Goal: Transaction & Acquisition: Purchase product/service

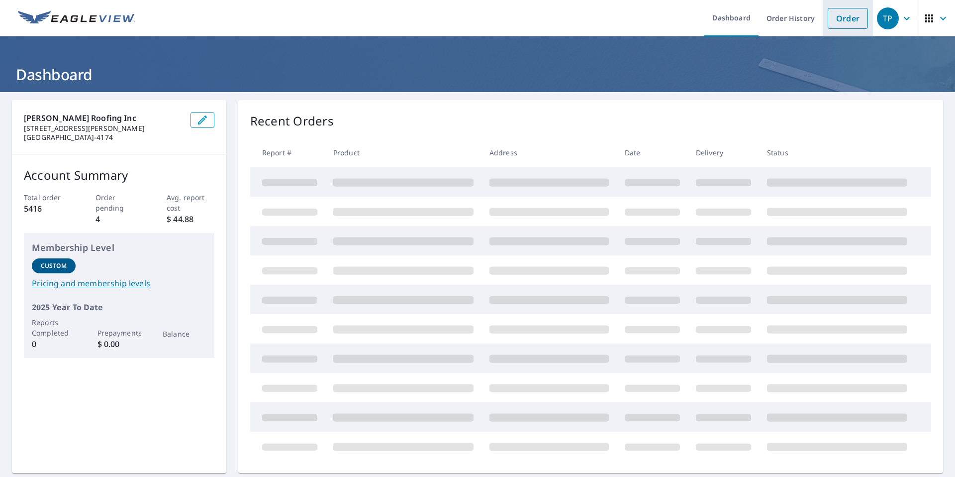
click at [829, 16] on link "Order" at bounding box center [848, 18] width 40 height 21
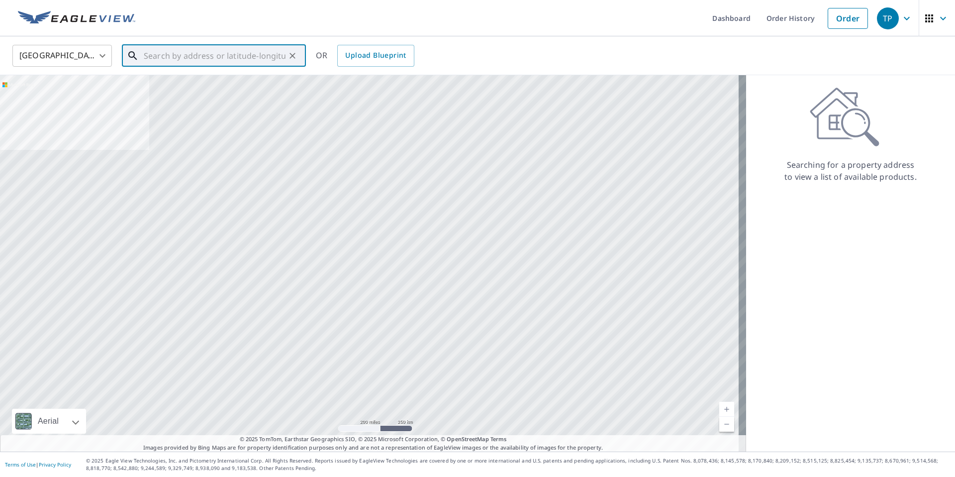
click at [248, 53] on input "text" at bounding box center [215, 56] width 142 height 28
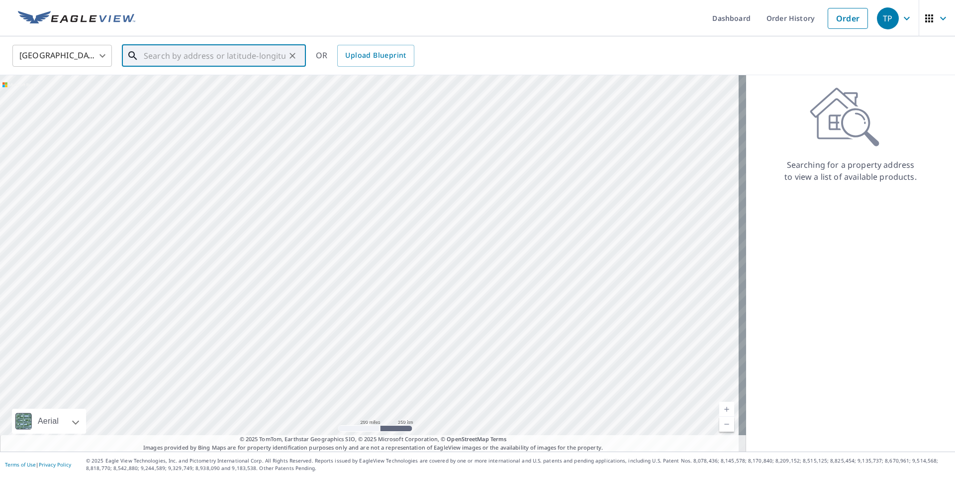
paste input "[STREET_ADDRESS]"
click at [181, 95] on p "[GEOGRAPHIC_DATA], [GEOGRAPHIC_DATA] 97070" at bounding box center [220, 101] width 156 height 20
type input "[STREET_ADDRESS]"
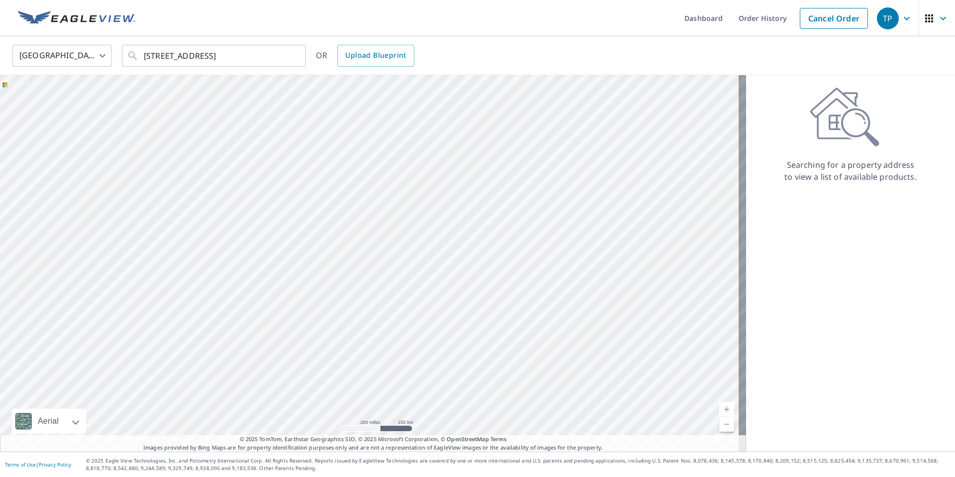
scroll to position [0, 0]
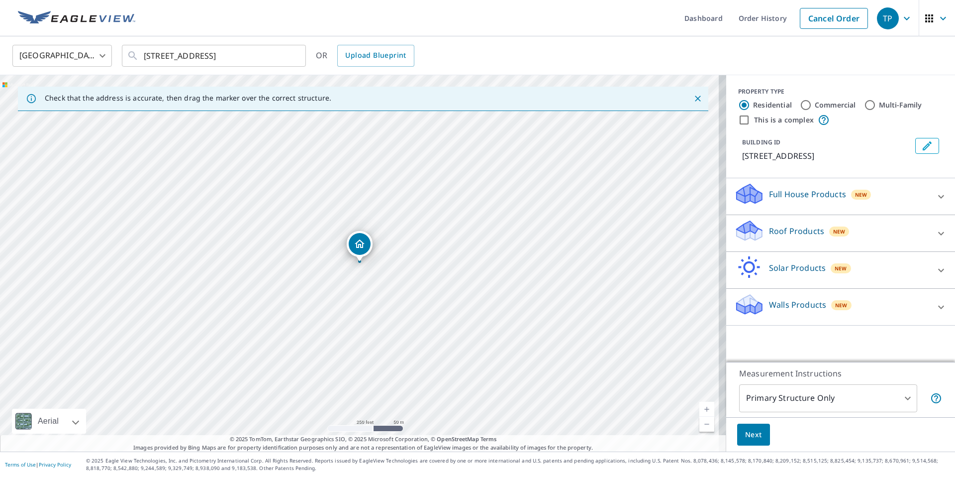
click at [935, 239] on icon at bounding box center [941, 233] width 12 height 12
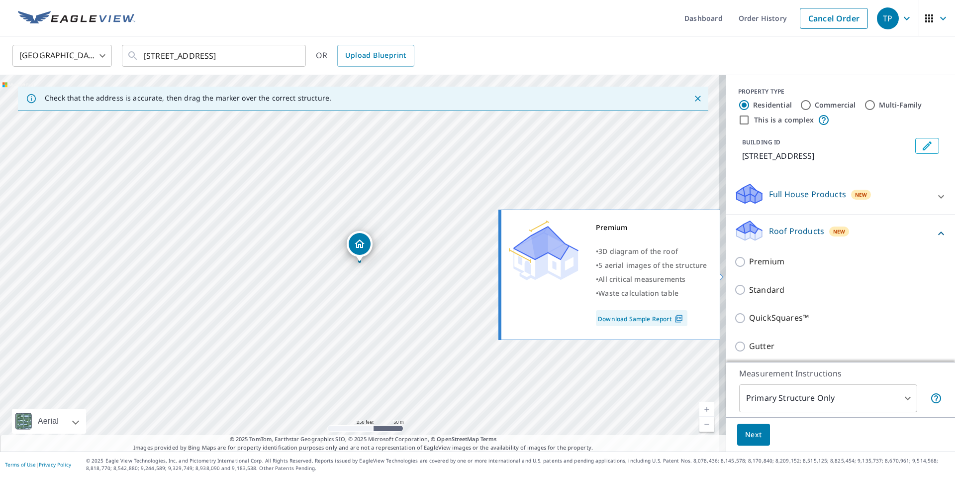
click at [754, 268] on p "Premium" at bounding box center [766, 261] width 35 height 12
click at [749, 268] on input "Premium" at bounding box center [741, 262] width 15 height 12
checkbox input "true"
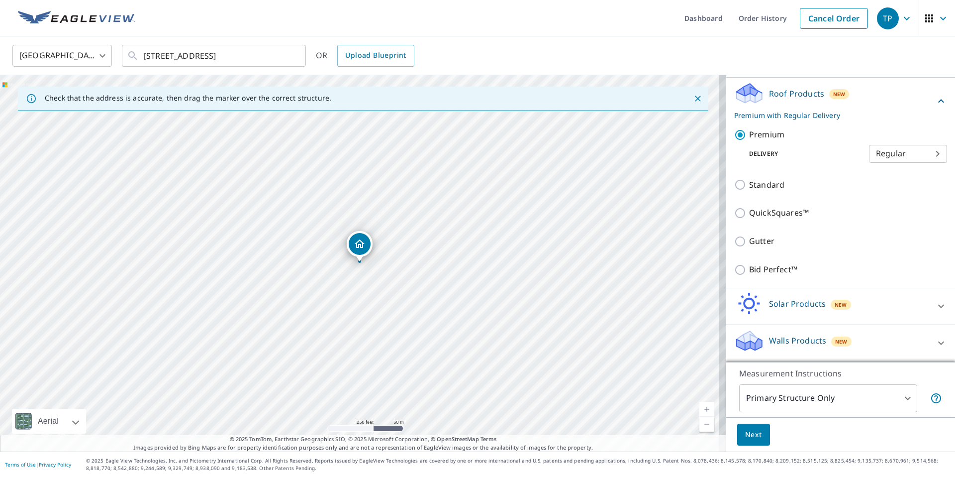
scroll to position [149, 0]
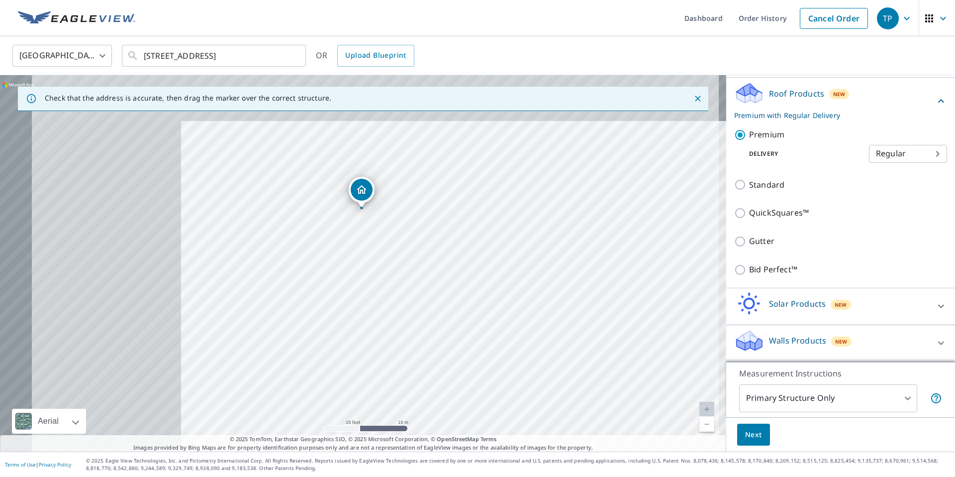
drag, startPoint x: 253, startPoint y: 212, endPoint x: 703, endPoint y: 396, distance: 485.6
click at [703, 396] on div "[STREET_ADDRESS]" at bounding box center [363, 263] width 726 height 376
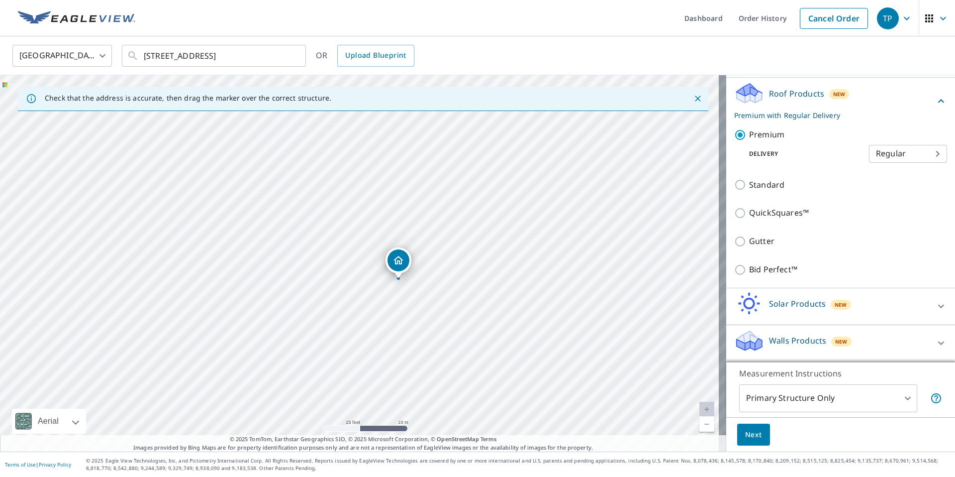
drag, startPoint x: 505, startPoint y: 289, endPoint x: 502, endPoint y: 355, distance: 66.7
click at [502, 355] on div "[STREET_ADDRESS]" at bounding box center [363, 263] width 726 height 376
click at [753, 437] on span "Next" at bounding box center [753, 434] width 17 height 12
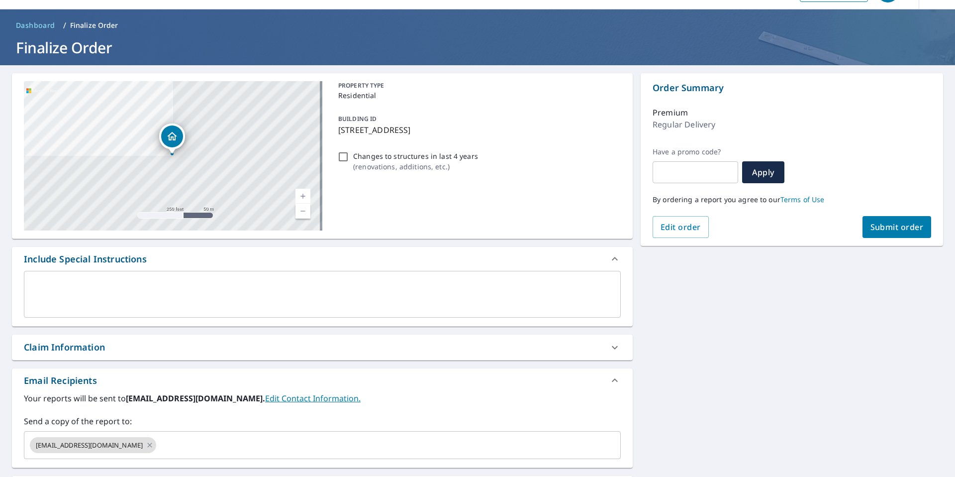
scroll to position [100, 0]
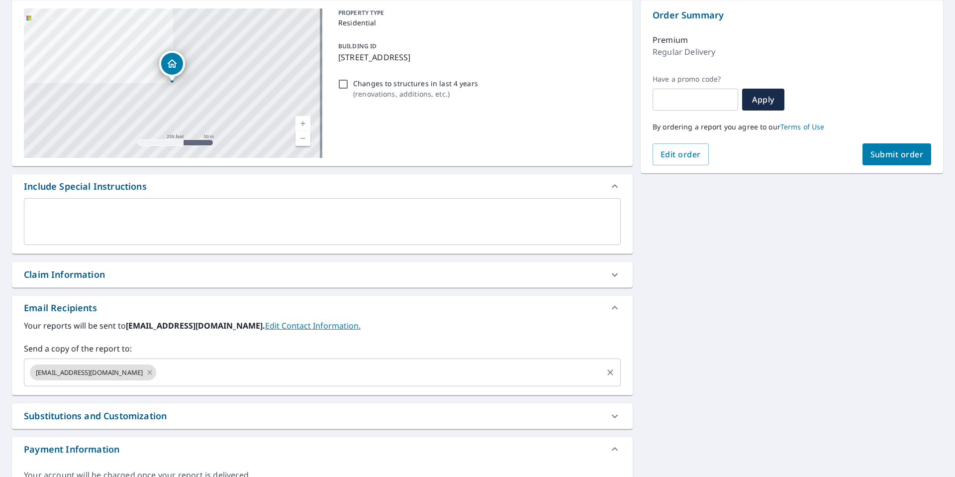
click at [146, 372] on icon at bounding box center [150, 372] width 8 height 11
click at [163, 381] on input "text" at bounding box center [314, 372] width 573 height 19
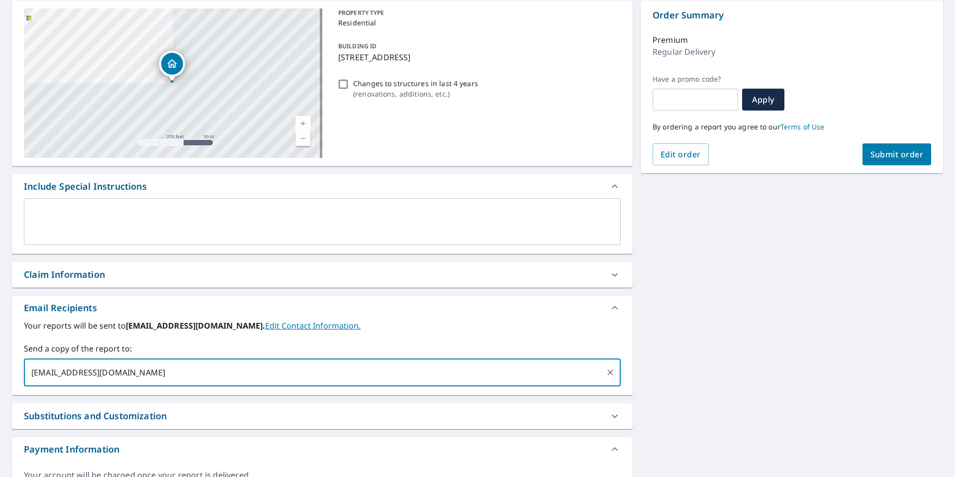
type input "[EMAIL_ADDRESS][DOMAIN_NAME]"
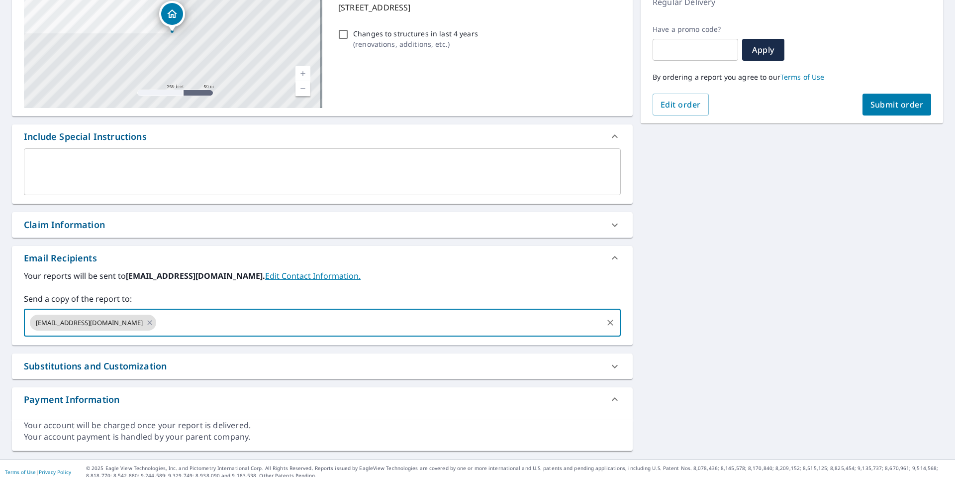
click at [889, 109] on span "Submit order" at bounding box center [897, 104] width 53 height 11
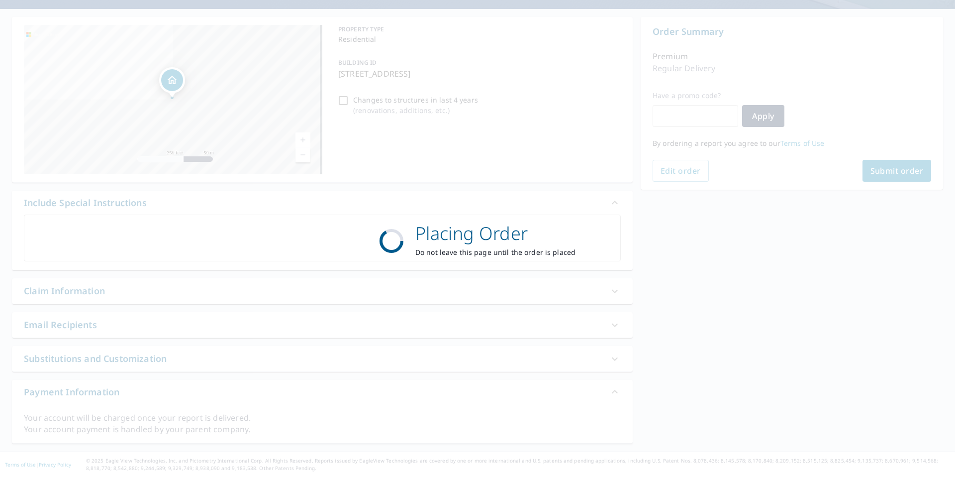
scroll to position [83, 0]
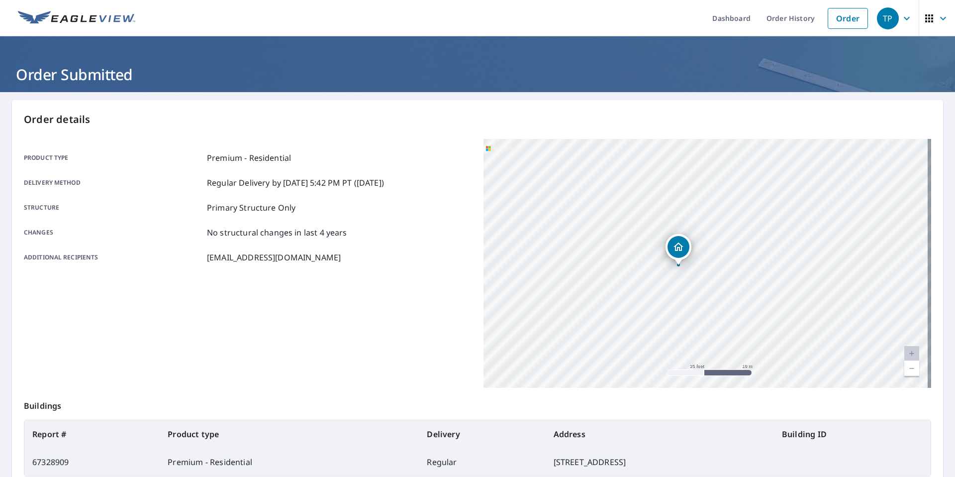
drag, startPoint x: 734, startPoint y: 261, endPoint x: 672, endPoint y: 339, distance: 100.2
click at [672, 339] on div "[STREET_ADDRESS]" at bounding box center [708, 263] width 448 height 249
click at [684, 231] on div "[STREET_ADDRESS]" at bounding box center [708, 263] width 448 height 249
drag, startPoint x: 655, startPoint y: 251, endPoint x: 639, endPoint y: 235, distance: 22.5
click at [639, 235] on div "[STREET_ADDRESS]" at bounding box center [708, 263] width 448 height 249
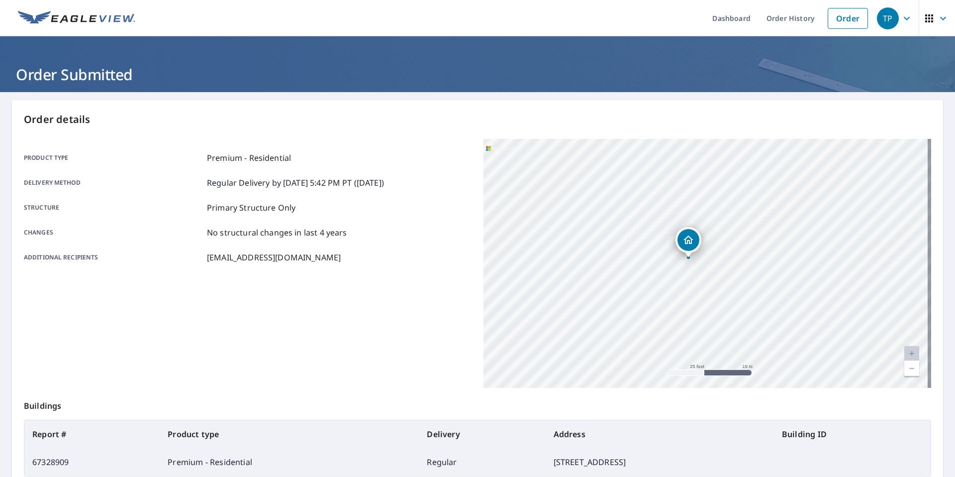
click at [905, 355] on link "Current Level 20, Zoom In Disabled" at bounding box center [912, 353] width 15 height 15
click at [844, 18] on link "Order" at bounding box center [848, 18] width 40 height 21
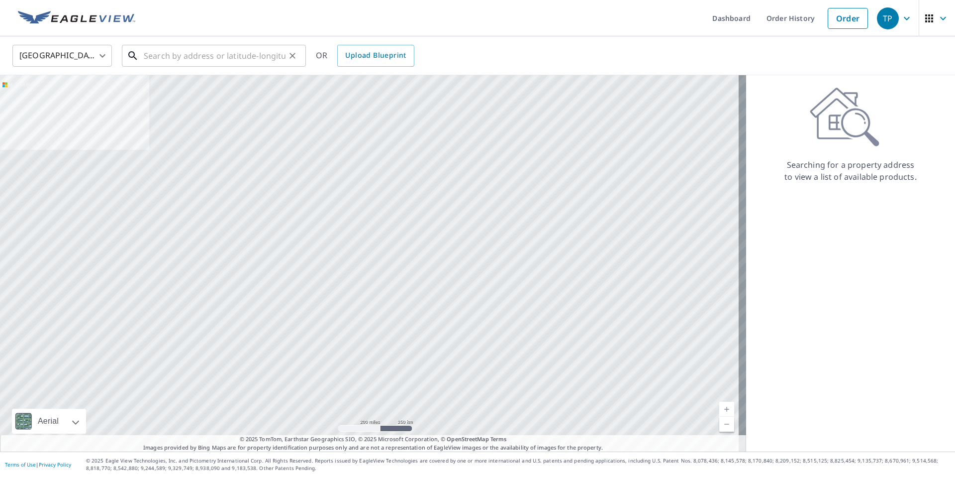
click at [186, 58] on input "text" at bounding box center [215, 56] width 142 height 28
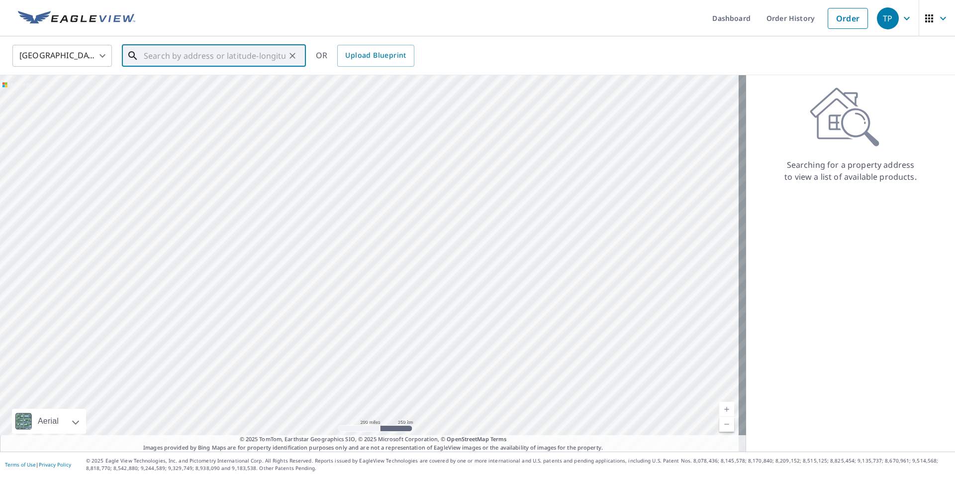
paste input "[STREET_ADDRESS]"
click at [237, 84] on span "[GEOGRAPHIC_DATA] E" at bounding box center [220, 85] width 156 height 12
type input "[STREET_ADDRESS]"
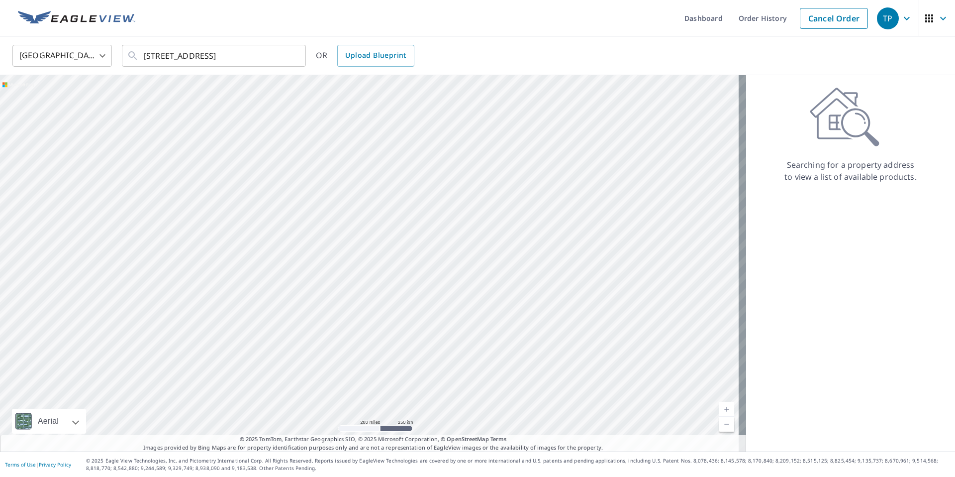
scroll to position [0, 0]
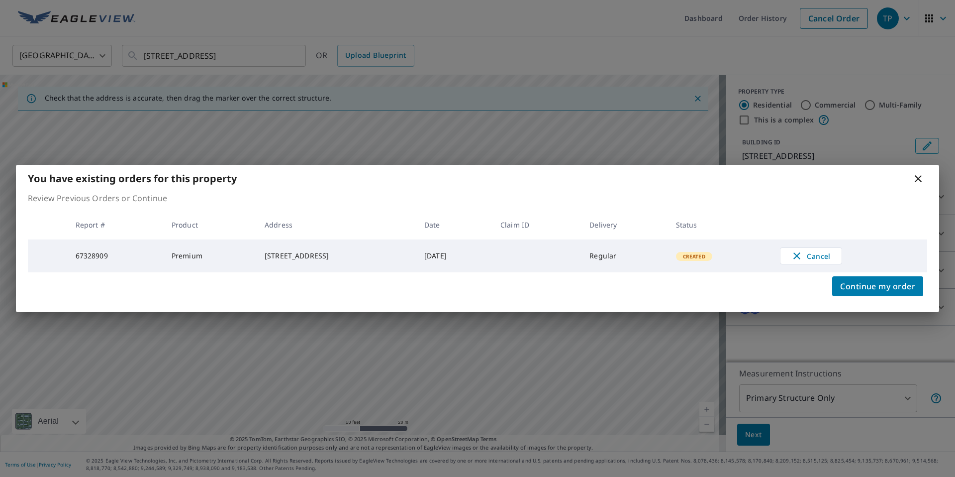
click at [919, 177] on icon at bounding box center [918, 178] width 7 height 7
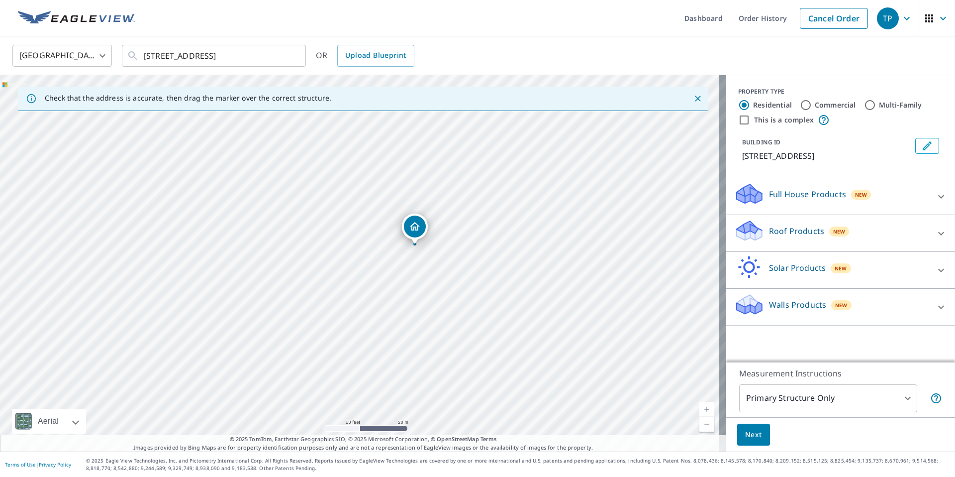
drag, startPoint x: 489, startPoint y: 258, endPoint x: 544, endPoint y: 240, distance: 57.9
click at [544, 240] on div "[STREET_ADDRESS]" at bounding box center [363, 263] width 726 height 376
drag, startPoint x: 353, startPoint y: 165, endPoint x: 428, endPoint y: 299, distance: 153.2
click at [428, 299] on div "[STREET_ADDRESS]" at bounding box center [363, 263] width 726 height 376
drag, startPoint x: 419, startPoint y: 291, endPoint x: 458, endPoint y: 326, distance: 52.5
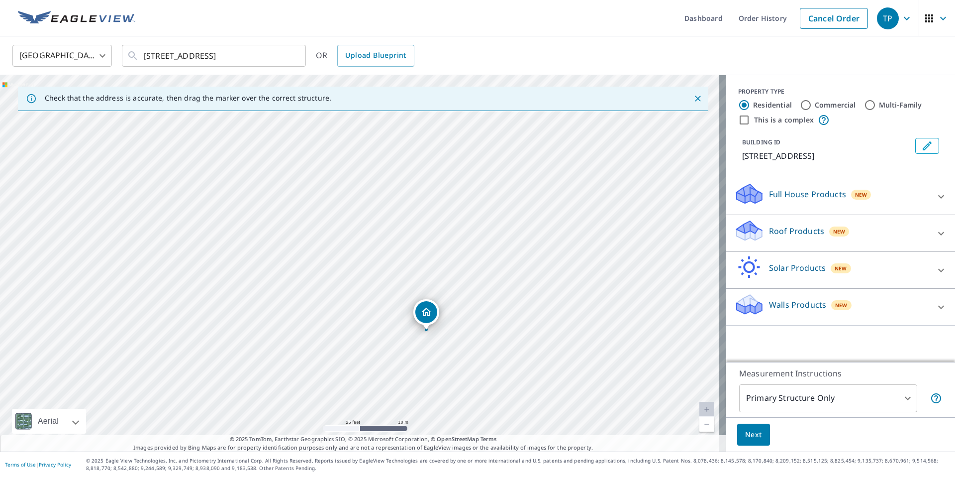
click at [458, 326] on div "[STREET_ADDRESS]" at bounding box center [363, 263] width 726 height 376
drag, startPoint x: 556, startPoint y: 231, endPoint x: 523, endPoint y: 181, distance: 60.0
click at [523, 181] on div "[STREET_ADDRESS]" at bounding box center [363, 263] width 726 height 376
click at [695, 99] on icon "Close" at bounding box center [698, 99] width 6 height 6
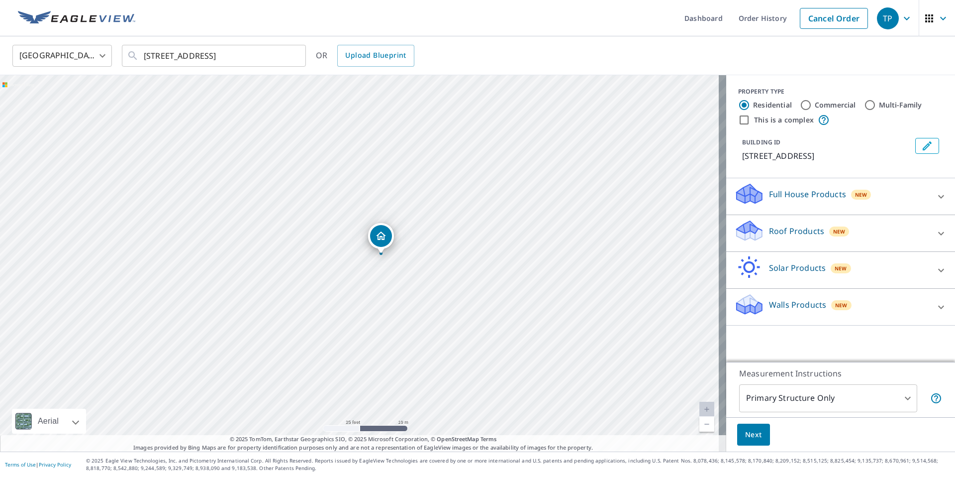
drag, startPoint x: 415, startPoint y: 213, endPoint x: 433, endPoint y: 197, distance: 24.3
click at [433, 197] on div "[STREET_ADDRESS]" at bounding box center [363, 263] width 726 height 376
